Goal: Task Accomplishment & Management: Use online tool/utility

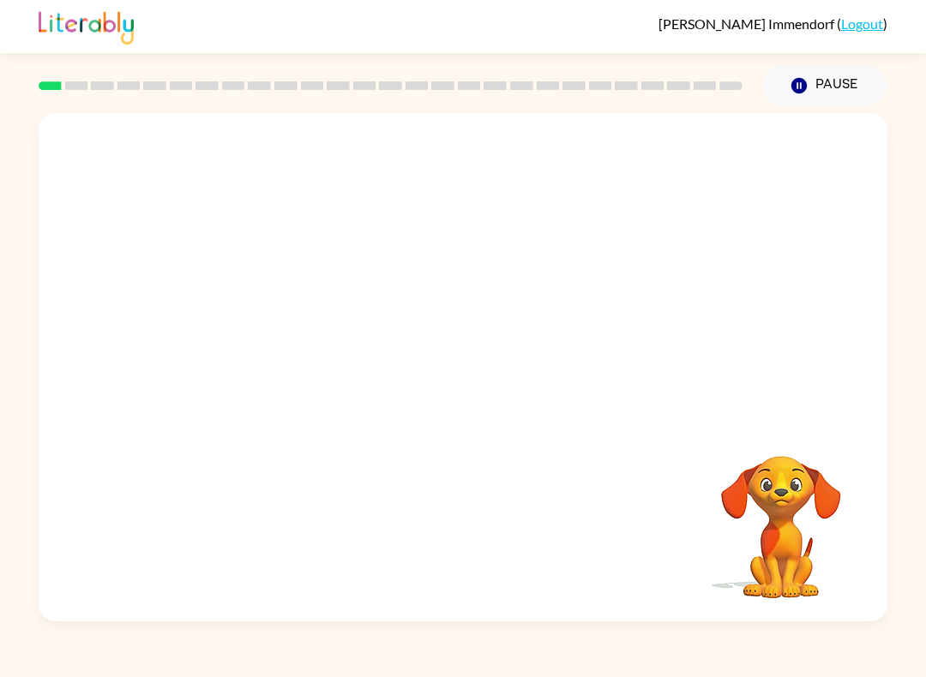
click at [789, 77] on button "Pause Pause" at bounding box center [825, 85] width 124 height 39
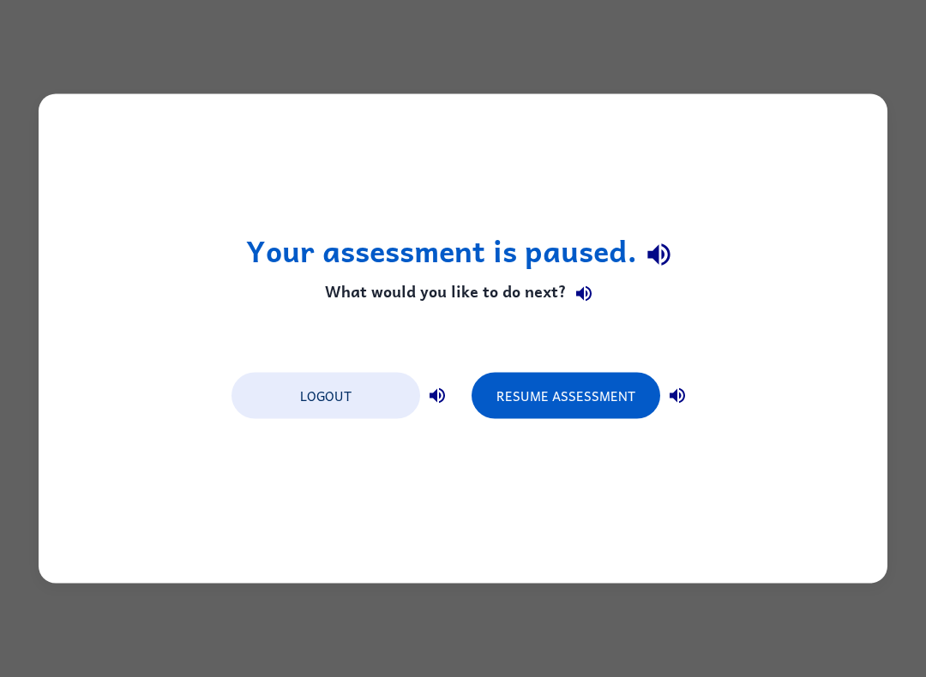
click at [292, 400] on button "Logout" at bounding box center [325, 396] width 189 height 46
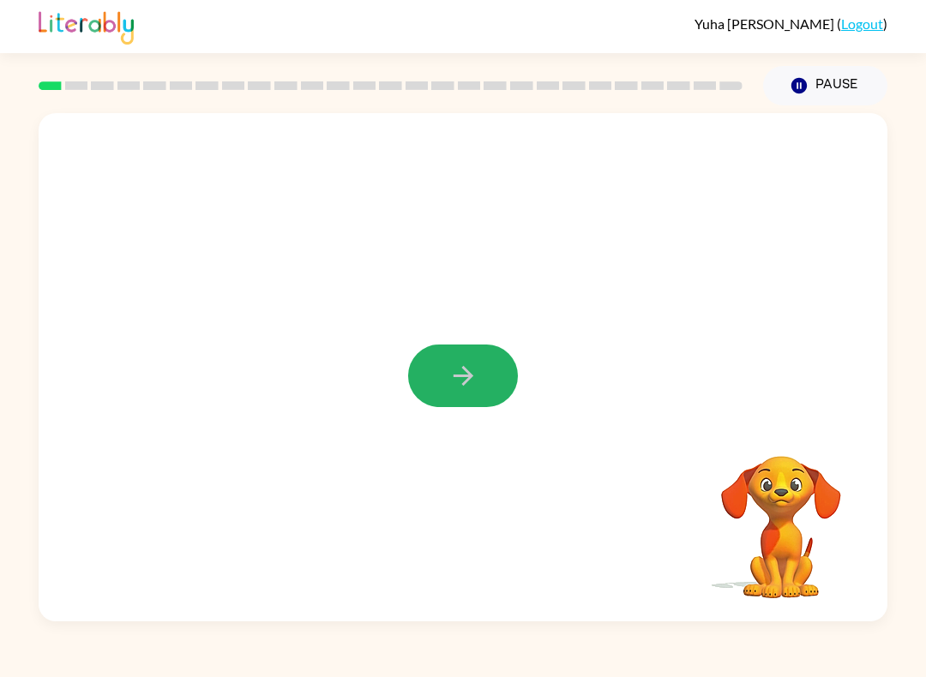
click at [451, 386] on icon "button" at bounding box center [463, 376] width 30 height 30
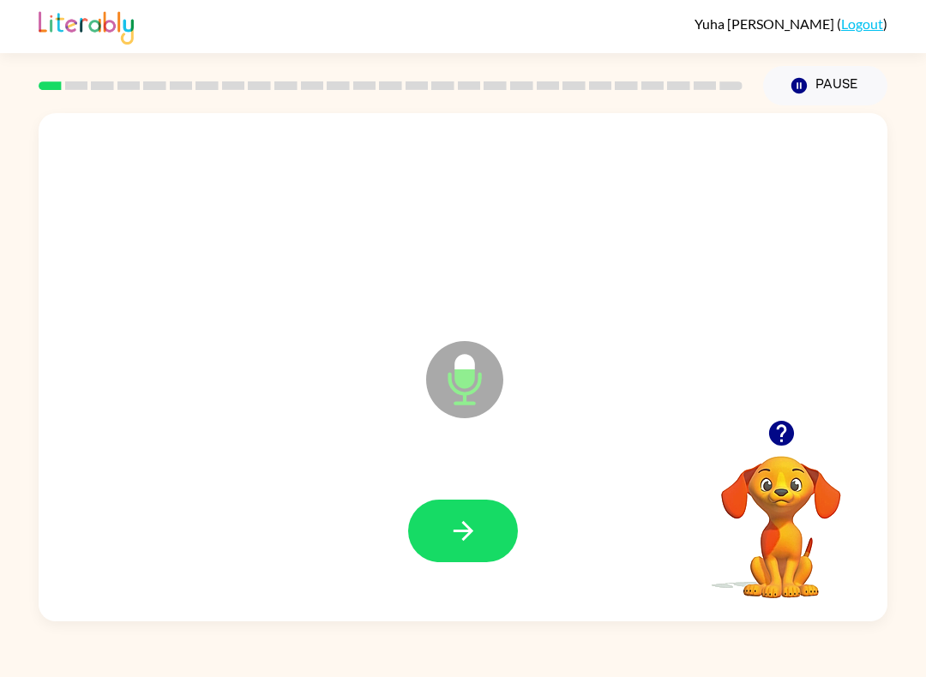
click at [452, 525] on icon "button" at bounding box center [463, 531] width 30 height 30
click at [485, 507] on button "button" at bounding box center [463, 531] width 110 height 63
click at [481, 542] on button "button" at bounding box center [463, 531] width 110 height 63
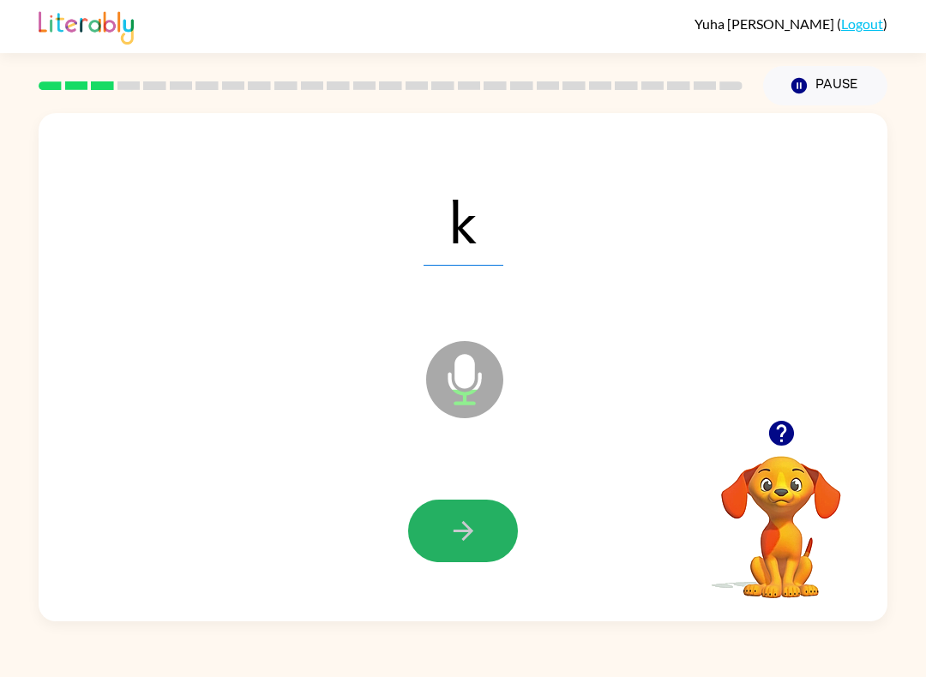
click at [454, 533] on icon "button" at bounding box center [463, 531] width 30 height 30
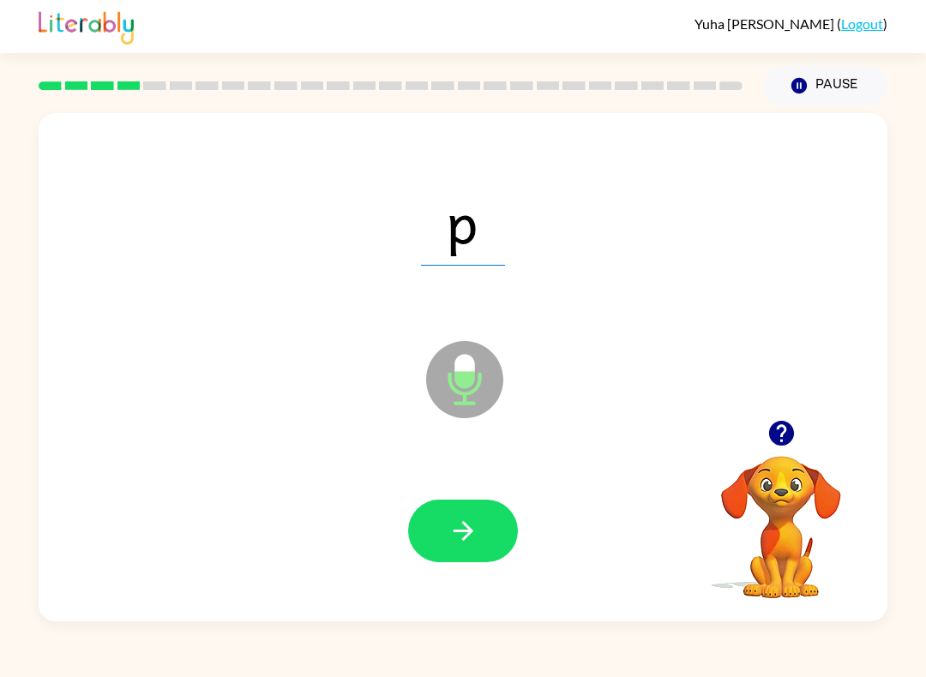
click at [454, 532] on icon "button" at bounding box center [463, 531] width 20 height 20
click at [469, 524] on icon "button" at bounding box center [463, 531] width 30 height 30
click at [472, 525] on icon "button" at bounding box center [463, 531] width 30 height 30
click at [454, 536] on icon "button" at bounding box center [463, 531] width 30 height 30
click at [477, 514] on button "button" at bounding box center [463, 531] width 110 height 63
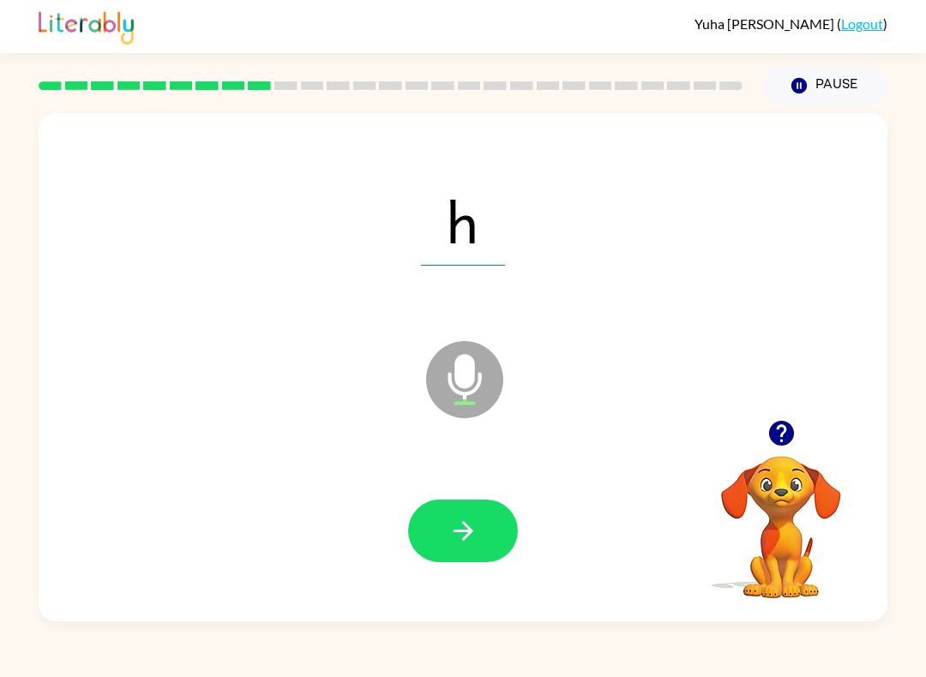
click at [454, 530] on icon "button" at bounding box center [463, 531] width 30 height 30
click at [483, 527] on button "button" at bounding box center [463, 531] width 110 height 63
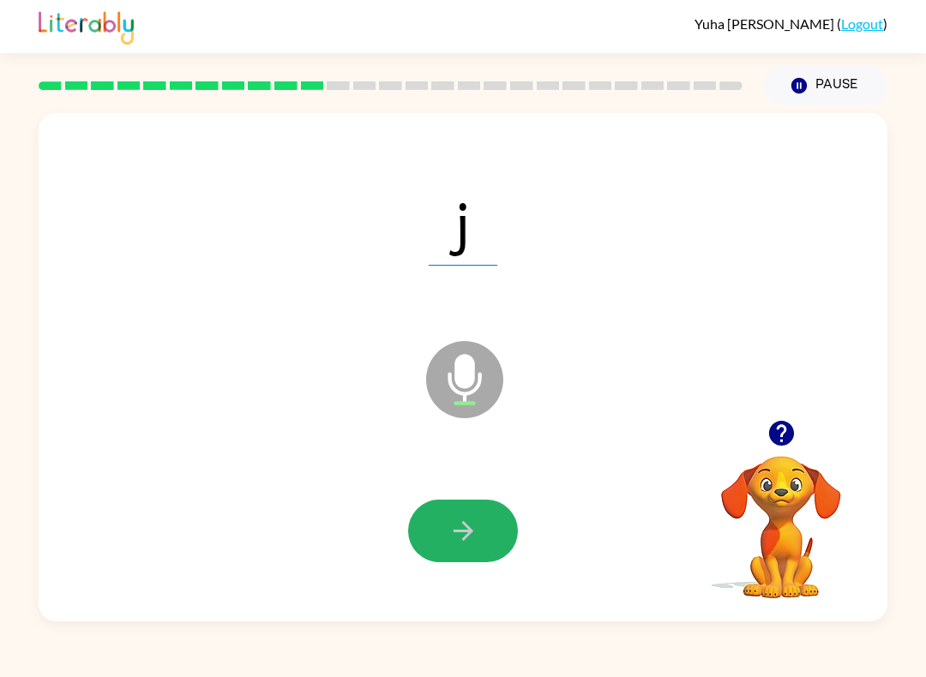
click at [481, 509] on button "button" at bounding box center [463, 531] width 110 height 63
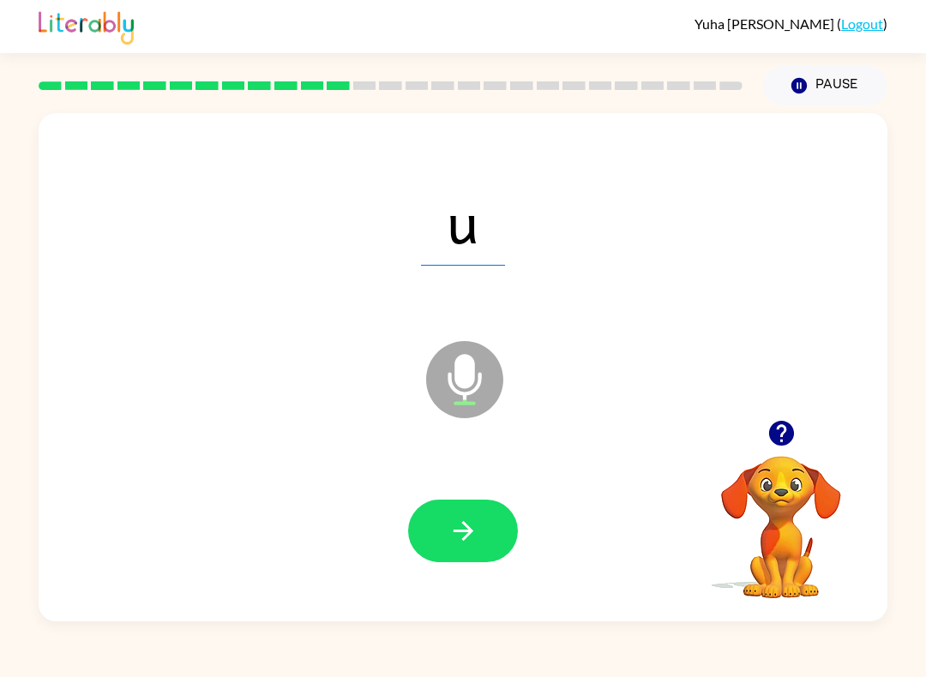
click at [472, 529] on icon "button" at bounding box center [463, 531] width 30 height 30
click at [470, 538] on icon "button" at bounding box center [463, 531] width 30 height 30
click at [452, 545] on icon "button" at bounding box center [463, 531] width 30 height 30
click at [448, 538] on icon "button" at bounding box center [463, 531] width 30 height 30
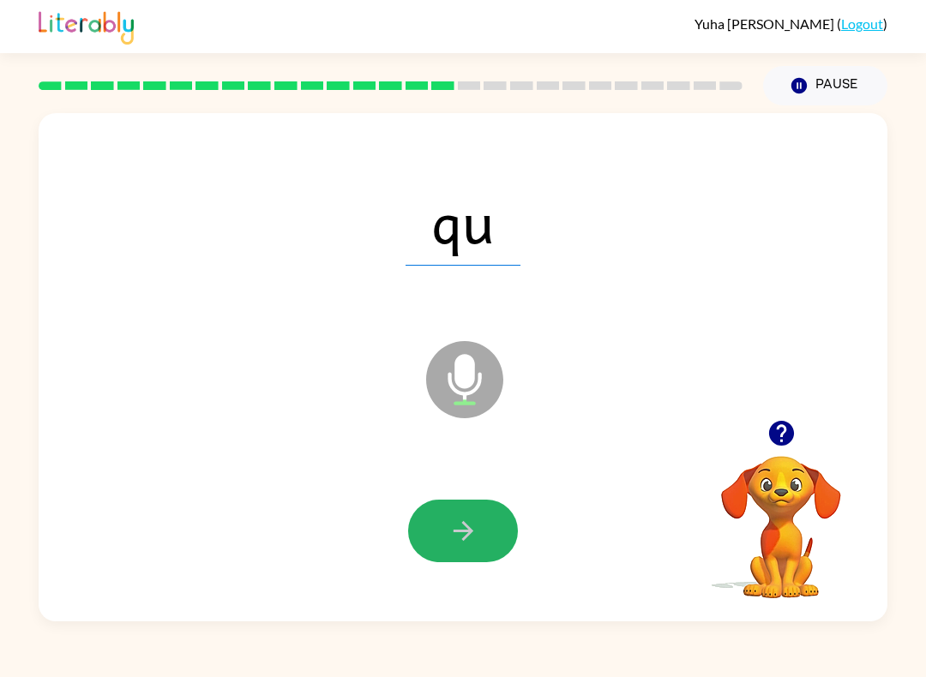
click at [431, 555] on button "button" at bounding box center [463, 531] width 110 height 63
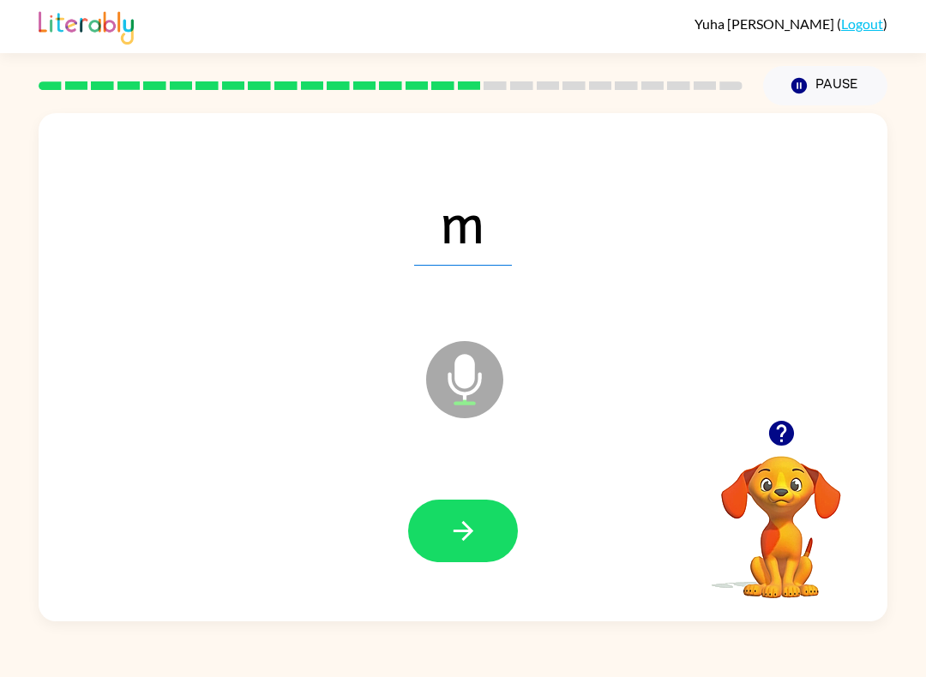
click at [462, 533] on icon "button" at bounding box center [463, 531] width 30 height 30
click at [452, 536] on icon "button" at bounding box center [463, 531] width 30 height 30
click at [457, 550] on button "button" at bounding box center [463, 531] width 110 height 63
click at [478, 526] on icon "button" at bounding box center [463, 531] width 30 height 30
click at [475, 533] on icon "button" at bounding box center [463, 531] width 30 height 30
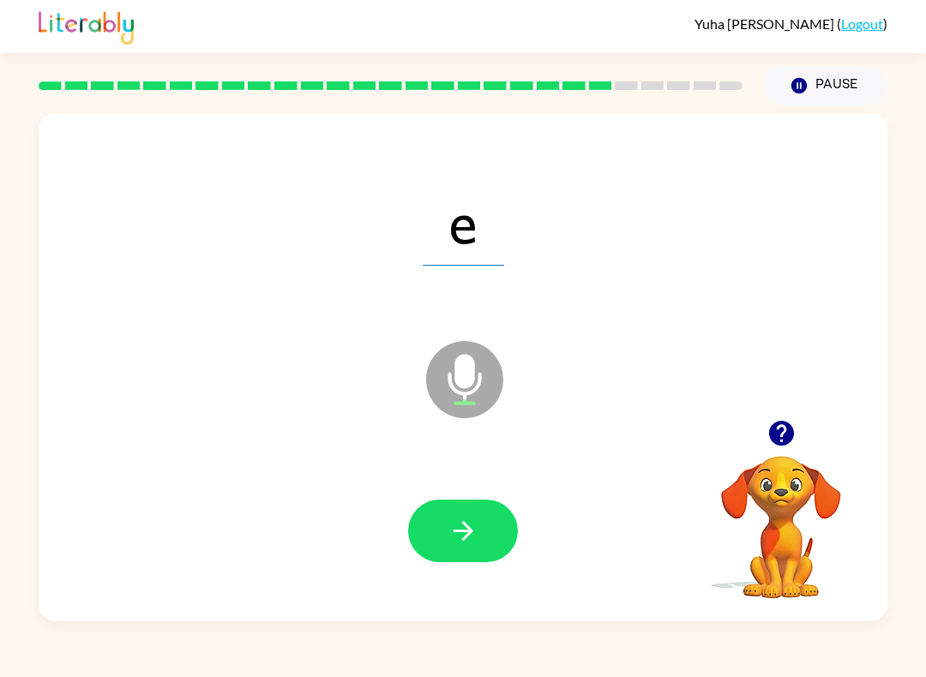
click at [498, 510] on button "button" at bounding box center [463, 531] width 110 height 63
click at [492, 508] on button "button" at bounding box center [463, 531] width 110 height 63
click at [498, 508] on button "button" at bounding box center [463, 531] width 110 height 63
click at [477, 515] on button "button" at bounding box center [463, 531] width 110 height 63
click at [507, 500] on div at bounding box center [463, 531] width 814 height 147
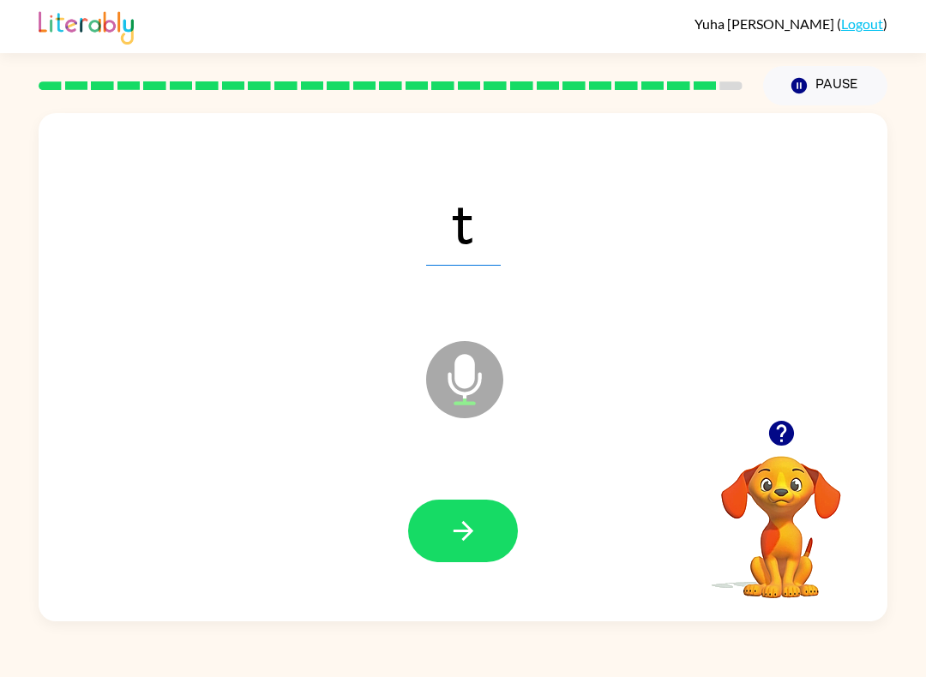
click at [502, 517] on button "button" at bounding box center [463, 531] width 110 height 63
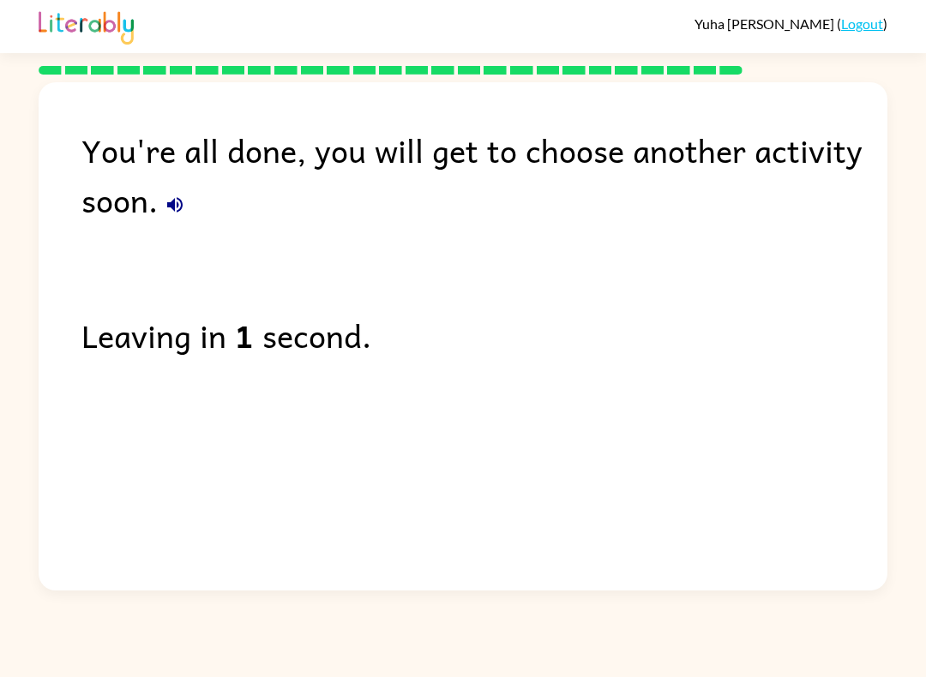
click at [873, 18] on link "Logout" at bounding box center [862, 23] width 42 height 16
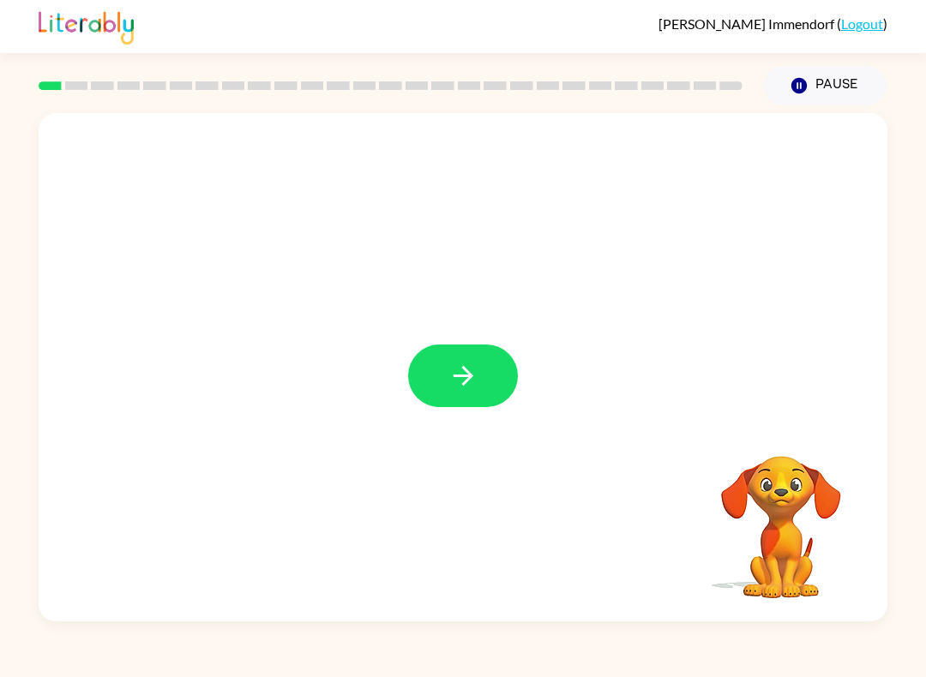
click at [471, 381] on icon "button" at bounding box center [463, 376] width 30 height 30
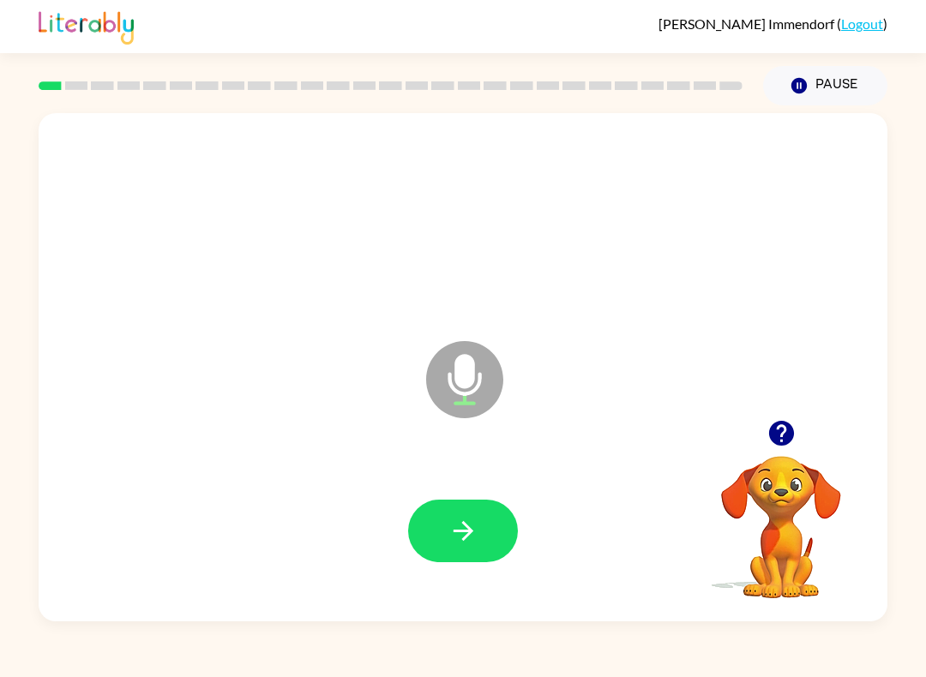
click at [458, 562] on button "button" at bounding box center [463, 531] width 110 height 63
click at [467, 536] on icon "button" at bounding box center [463, 531] width 20 height 20
click at [454, 538] on icon "button" at bounding box center [463, 531] width 30 height 30
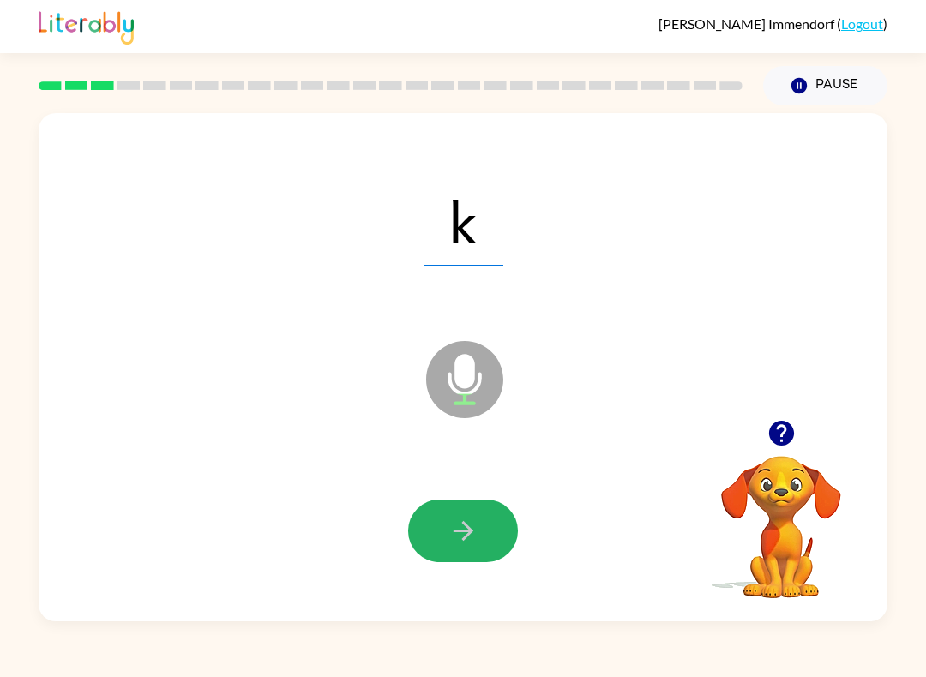
click at [469, 547] on button "button" at bounding box center [463, 531] width 110 height 63
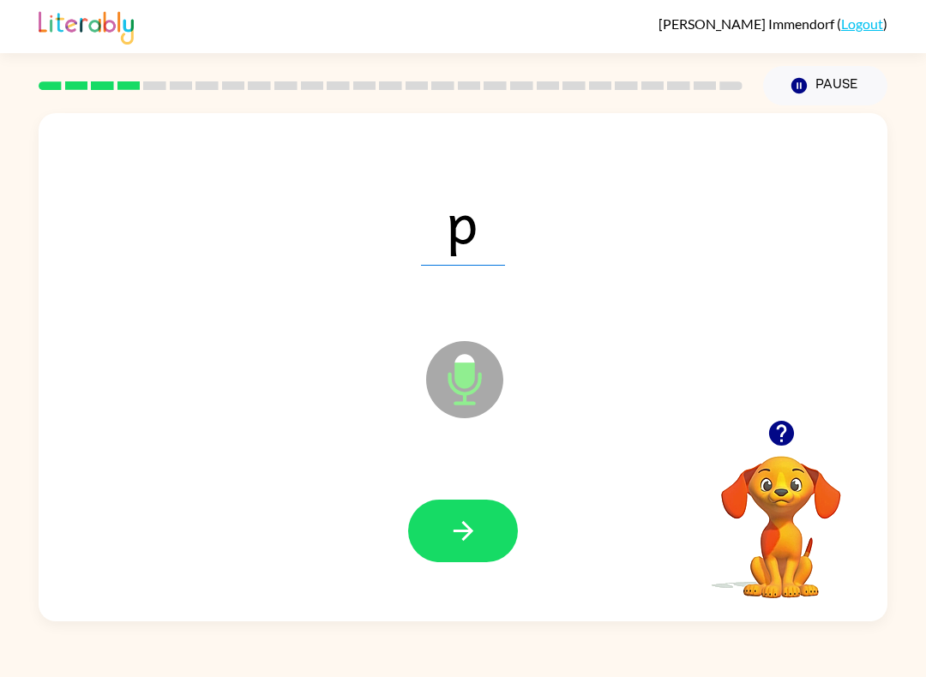
click at [451, 554] on button "button" at bounding box center [463, 531] width 110 height 63
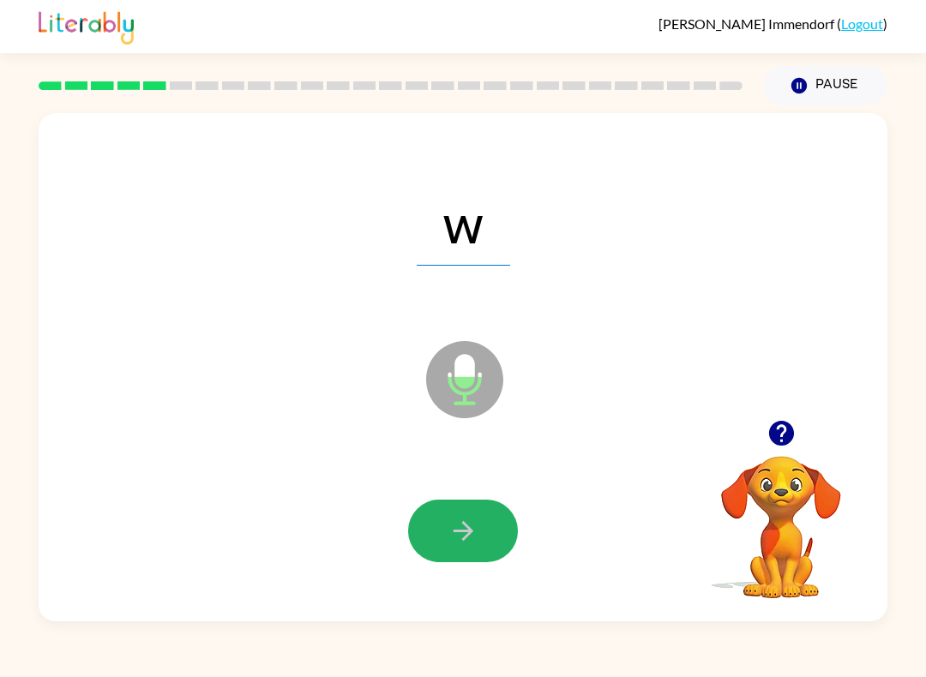
click at [438, 547] on button "button" at bounding box center [463, 531] width 110 height 63
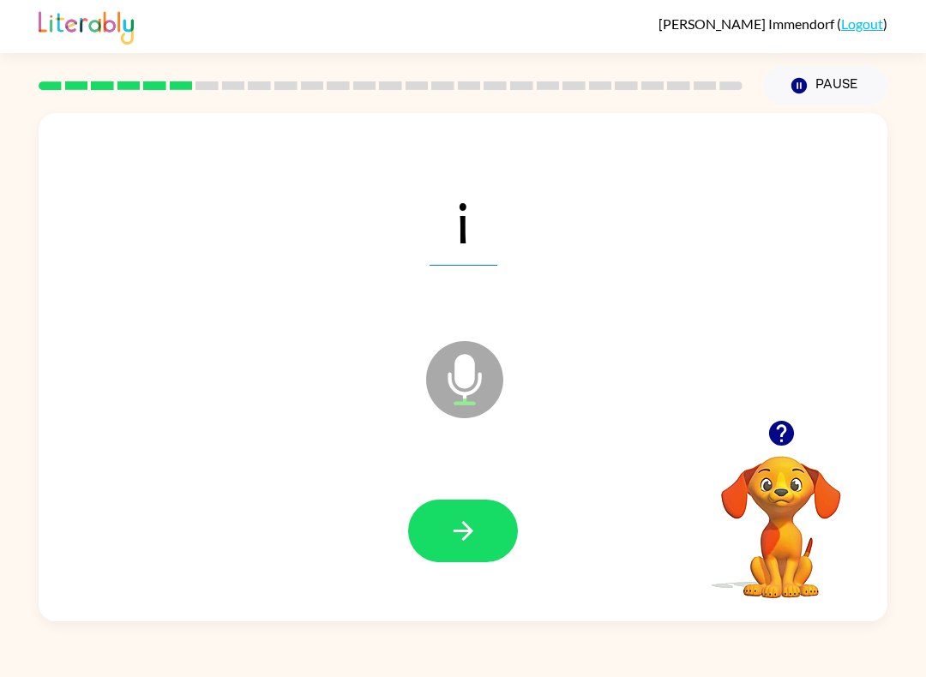
click at [448, 541] on icon "button" at bounding box center [463, 531] width 30 height 30
click at [461, 530] on icon "button" at bounding box center [463, 531] width 30 height 30
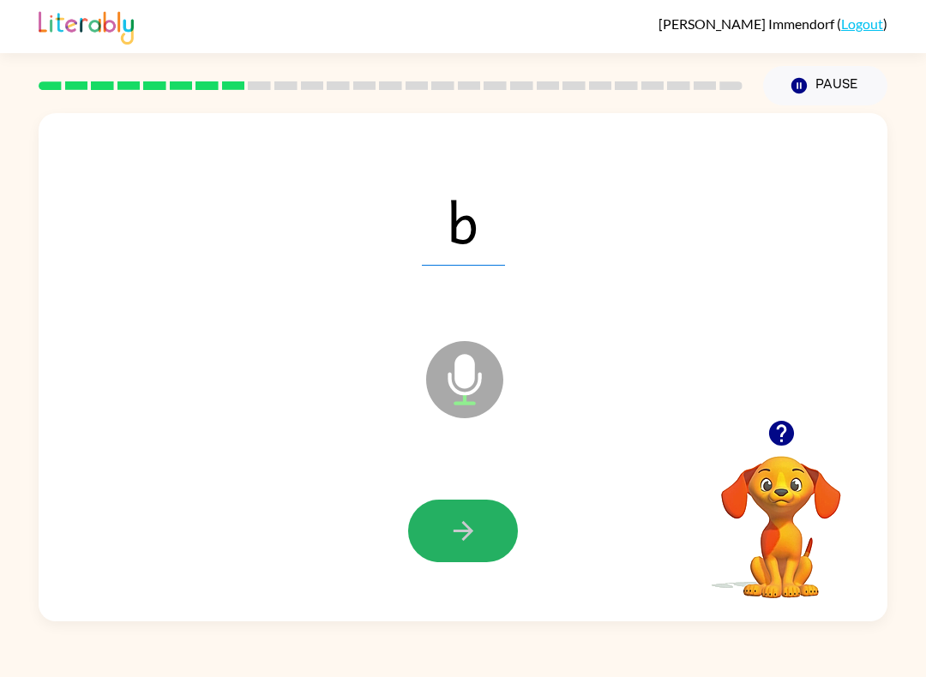
click at [462, 538] on icon "button" at bounding box center [463, 531] width 30 height 30
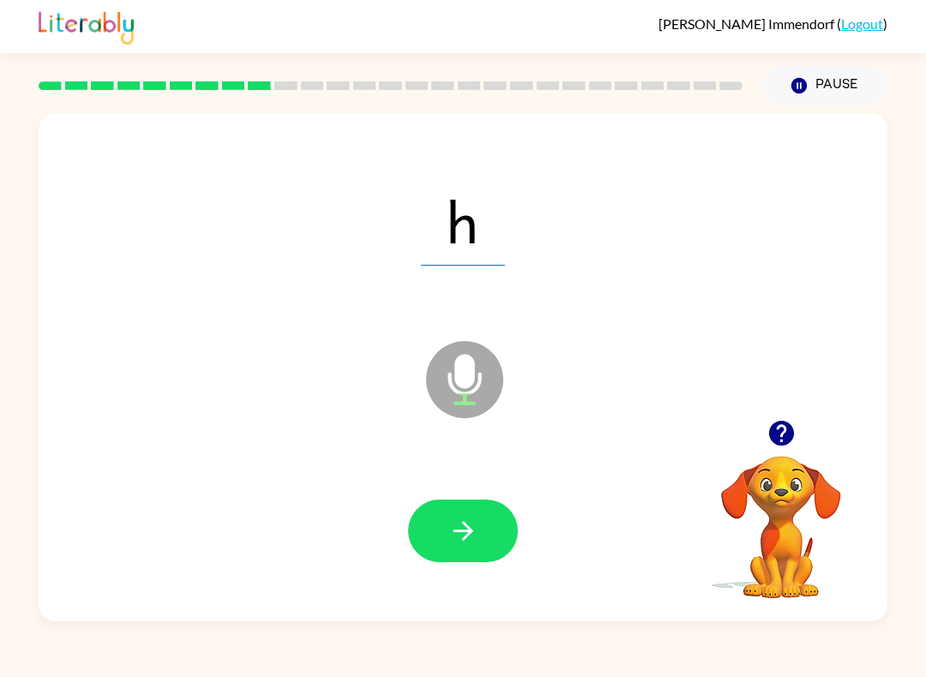
click at [461, 535] on icon "button" at bounding box center [463, 531] width 30 height 30
click at [497, 536] on button "button" at bounding box center [463, 531] width 110 height 63
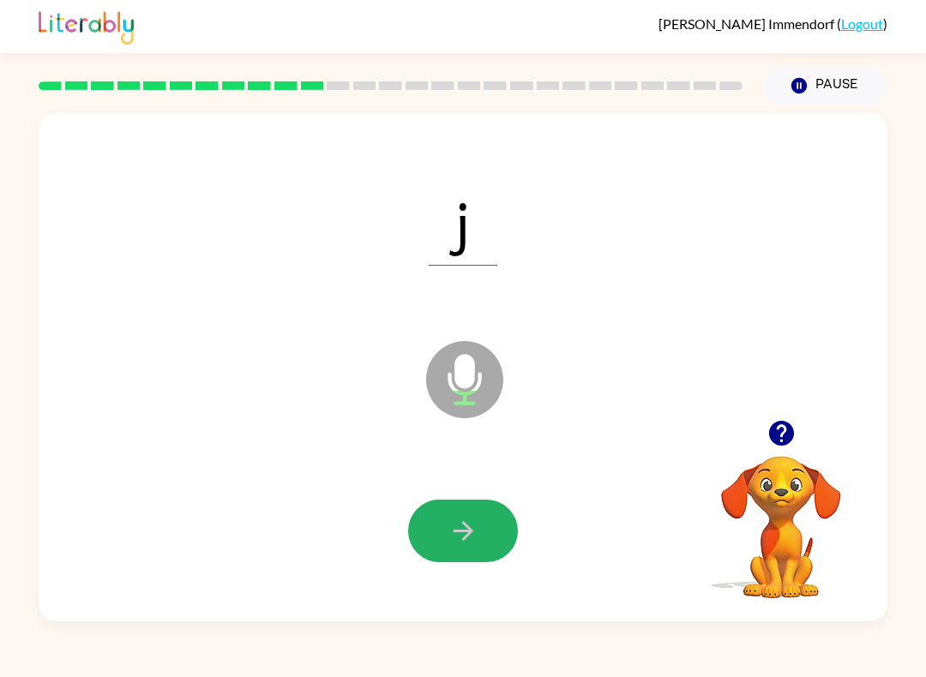
click at [459, 538] on icon "button" at bounding box center [463, 531] width 30 height 30
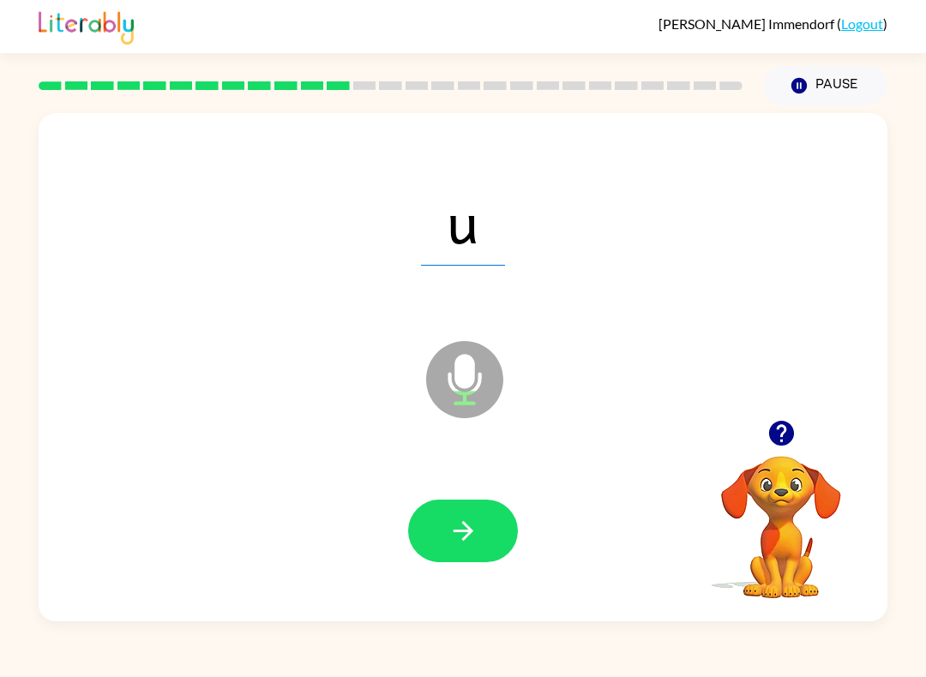
click at [496, 533] on button "button" at bounding box center [463, 531] width 110 height 63
click at [458, 533] on icon "button" at bounding box center [463, 531] width 30 height 30
click at [490, 543] on button "button" at bounding box center [463, 531] width 110 height 63
click at [444, 523] on button "button" at bounding box center [463, 531] width 110 height 63
click at [462, 539] on icon "button" at bounding box center [463, 531] width 30 height 30
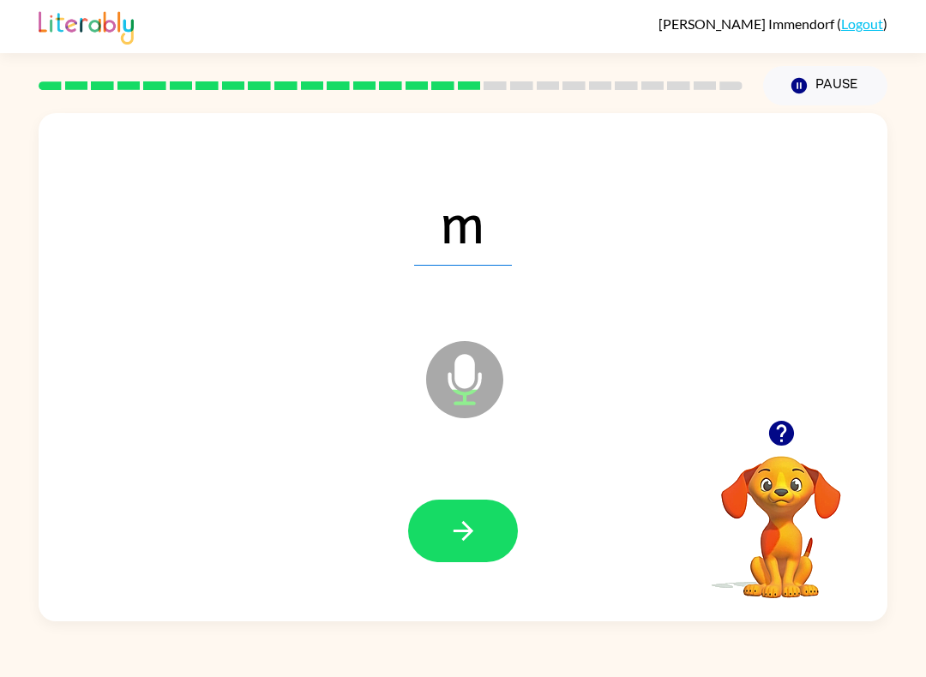
click at [472, 538] on icon "button" at bounding box center [463, 531] width 30 height 30
click at [453, 532] on icon "button" at bounding box center [463, 531] width 30 height 30
click at [458, 516] on button "button" at bounding box center [463, 531] width 110 height 63
click at [466, 514] on button "button" at bounding box center [463, 531] width 110 height 63
click at [450, 514] on button "button" at bounding box center [463, 531] width 110 height 63
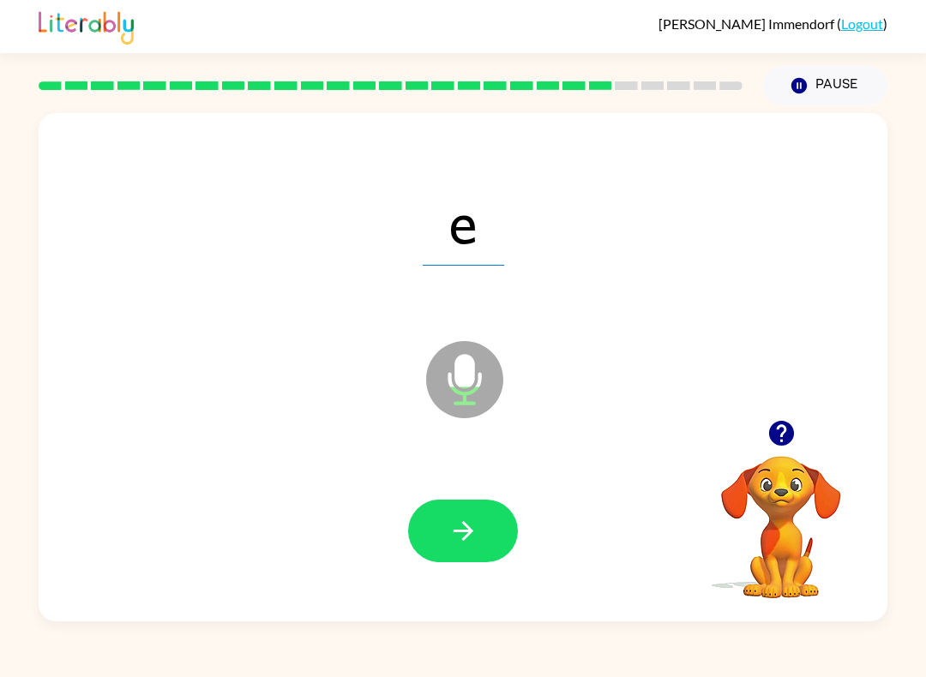
click at [488, 532] on button "button" at bounding box center [463, 531] width 110 height 63
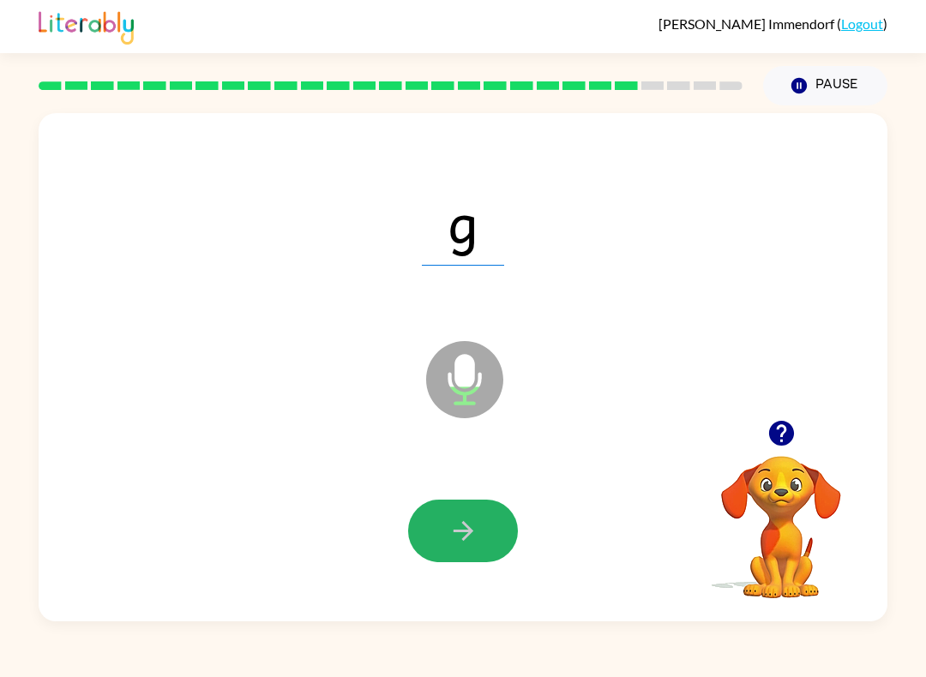
click at [488, 521] on button "button" at bounding box center [463, 531] width 110 height 63
click at [460, 520] on icon "button" at bounding box center [463, 531] width 30 height 30
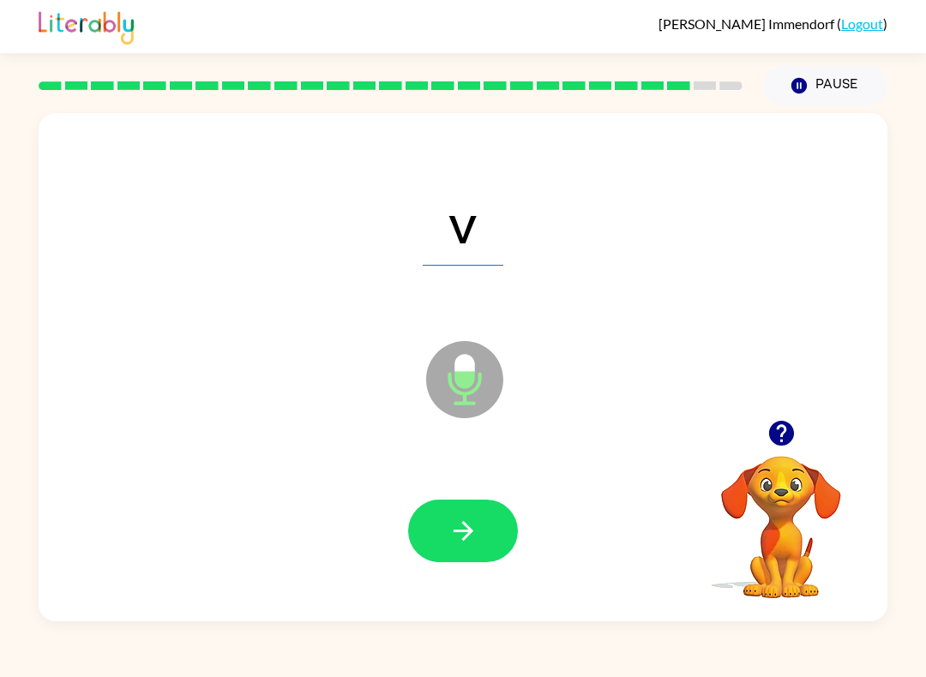
click at [472, 517] on icon "button" at bounding box center [463, 531] width 30 height 30
click at [461, 526] on icon "button" at bounding box center [463, 531] width 30 height 30
